Goal: Information Seeking & Learning: Compare options

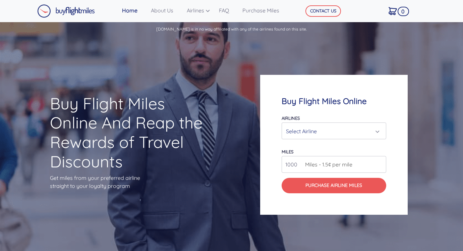
click at [377, 131] on div "Select Airline" at bounding box center [332, 131] width 92 height 13
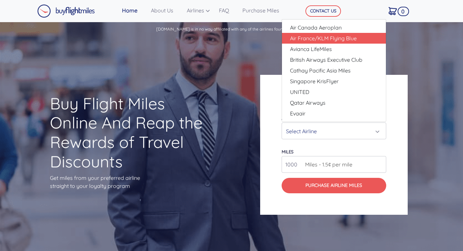
click at [338, 38] on span "Air France/KLM Flying Blue" at bounding box center [323, 38] width 67 height 8
select select "Air France/KLM Flying Blue"
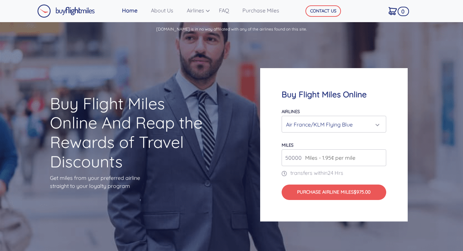
click at [381, 156] on input "50000" at bounding box center [334, 157] width 105 height 17
type input "51000"
click at [381, 156] on input "51000" at bounding box center [334, 157] width 105 height 17
click at [379, 123] on div "Air France/KLM Flying Blue" at bounding box center [334, 124] width 96 height 13
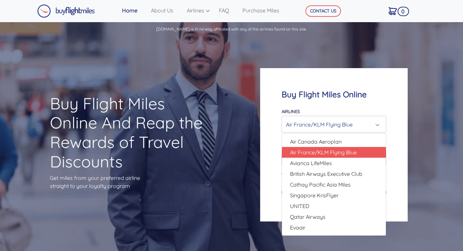
click at [430, 128] on div "Buy Flight Miles Online Airlines Air Canada Aeroplan Air France/KLM Flying Blue…" at bounding box center [347, 145] width 185 height 218
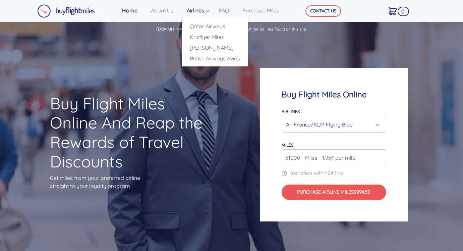
click at [200, 12] on link "Airlines" at bounding box center [200, 10] width 32 height 13
click at [198, 26] on link "Qatar Airways" at bounding box center [215, 26] width 66 height 11
click at [198, 27] on link "Qatar Airways" at bounding box center [215, 26] width 66 height 11
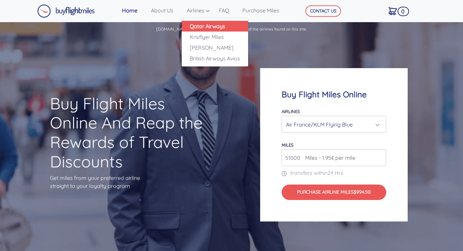
scroll to position [13, 0]
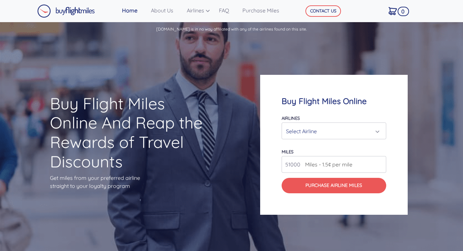
scroll to position [13, 0]
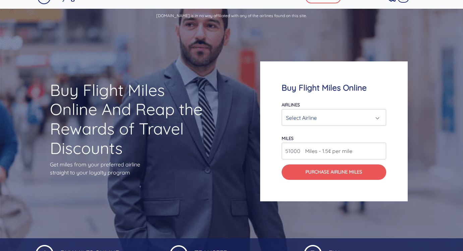
click at [336, 118] on div "Select Airline" at bounding box center [332, 117] width 92 height 13
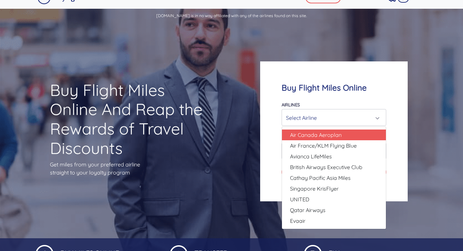
click at [401, 23] on div "Buyflightmiles.com is in no way affiliated with any of the airlines found on th…" at bounding box center [231, 168] width 463 height 319
